Goal: Find specific page/section: Find specific page/section

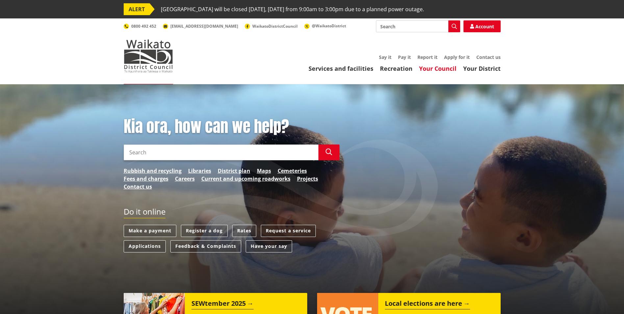
click at [438, 69] on link "Your Council" at bounding box center [437, 68] width 37 height 8
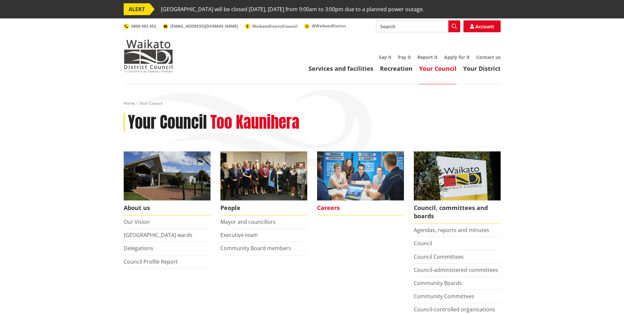
click at [332, 208] on span "Careers" at bounding box center [360, 207] width 87 height 15
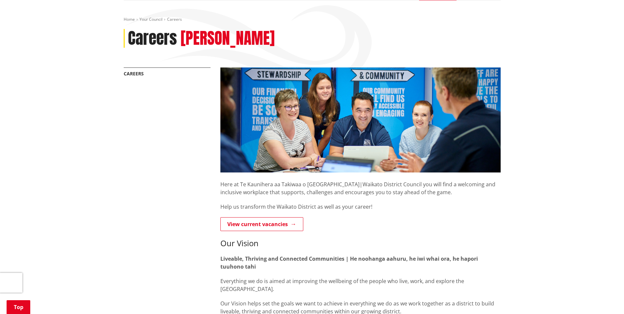
scroll to position [77, 0]
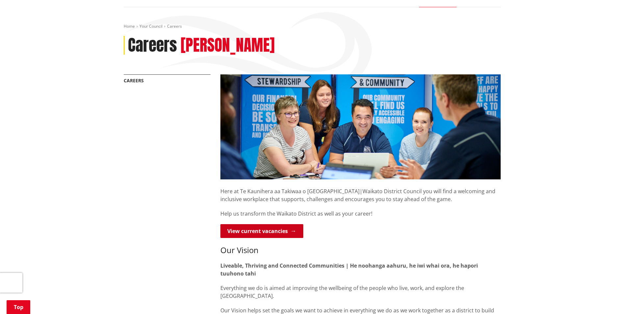
click at [264, 237] on link "View current vacancies" at bounding box center [261, 231] width 83 height 14
